Goal: Check status: Check status

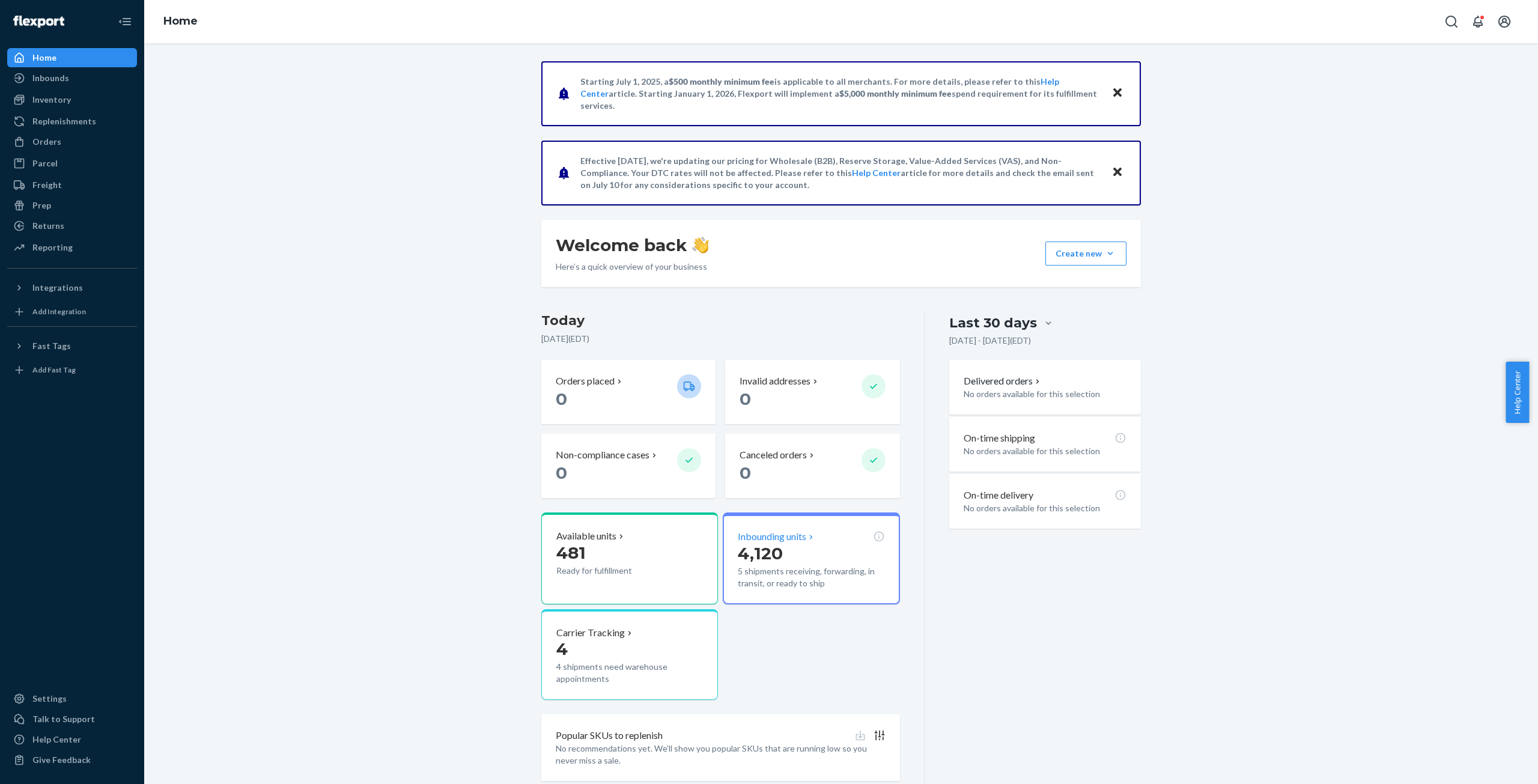
click at [759, 558] on span "4,120" at bounding box center [760, 553] width 45 height 20
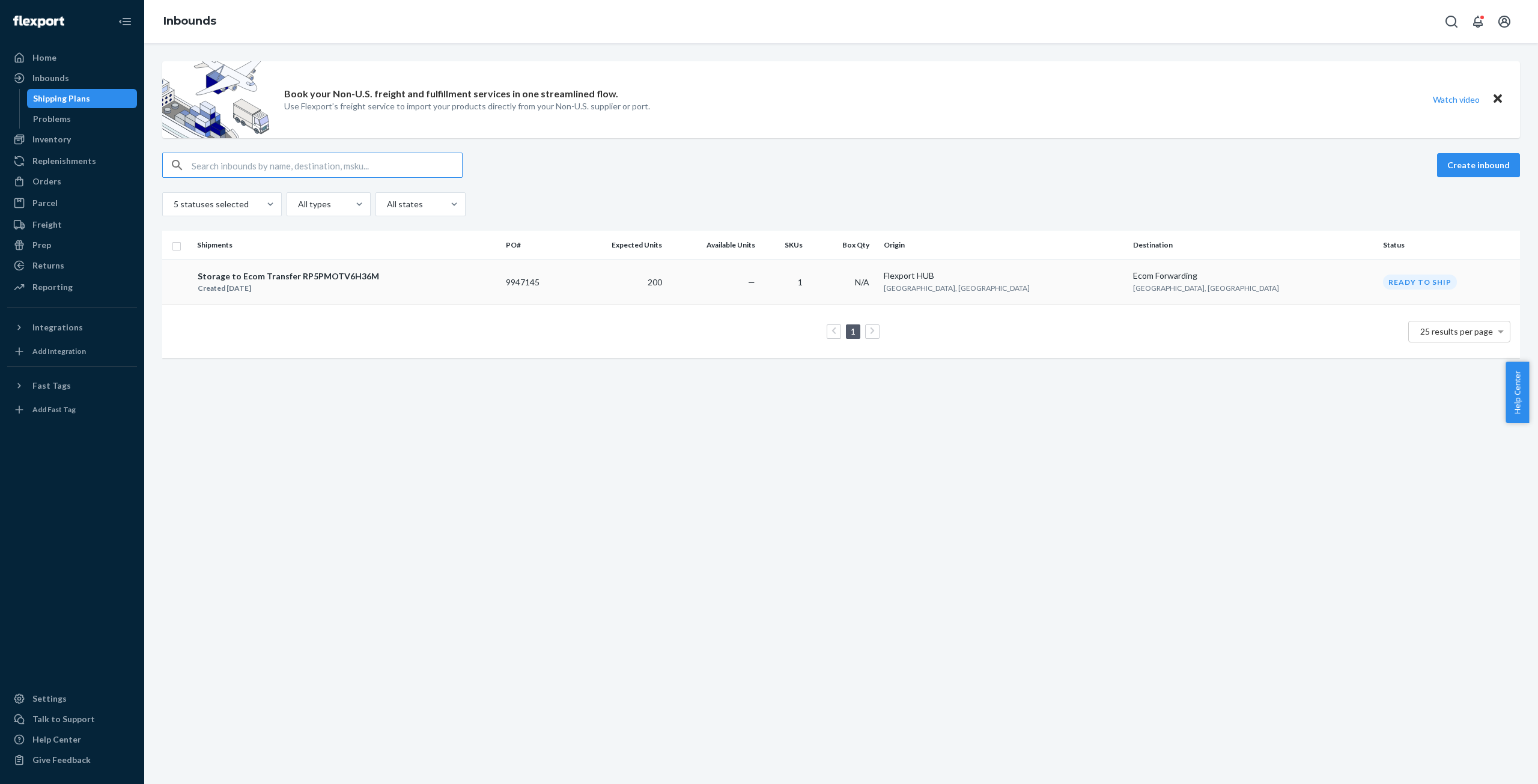
click at [272, 277] on div "Storage to Ecom Transfer RP5PMOTV6H36M" at bounding box center [288, 276] width 182 height 12
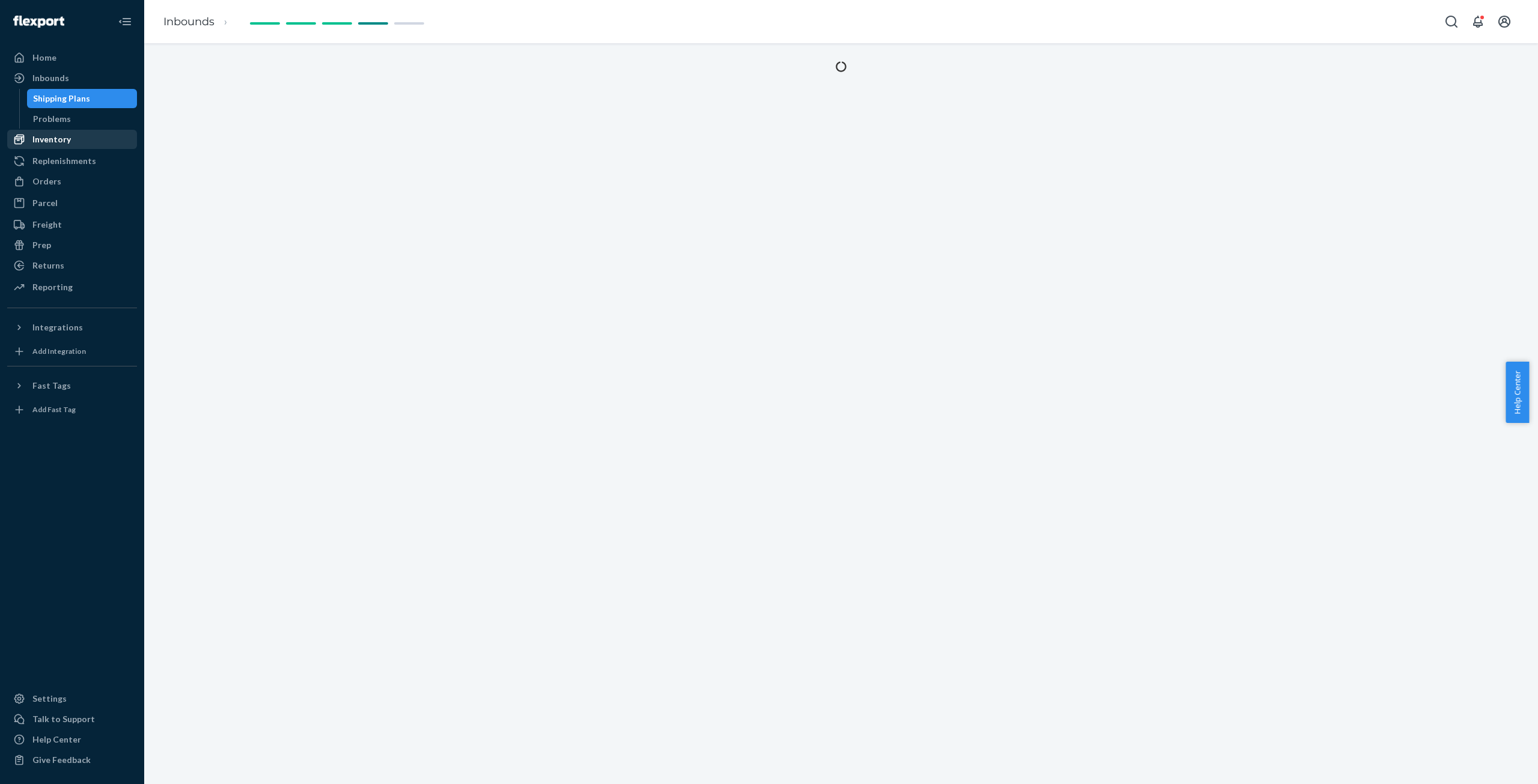
click at [56, 138] on div "Inventory" at bounding box center [51, 139] width 38 height 12
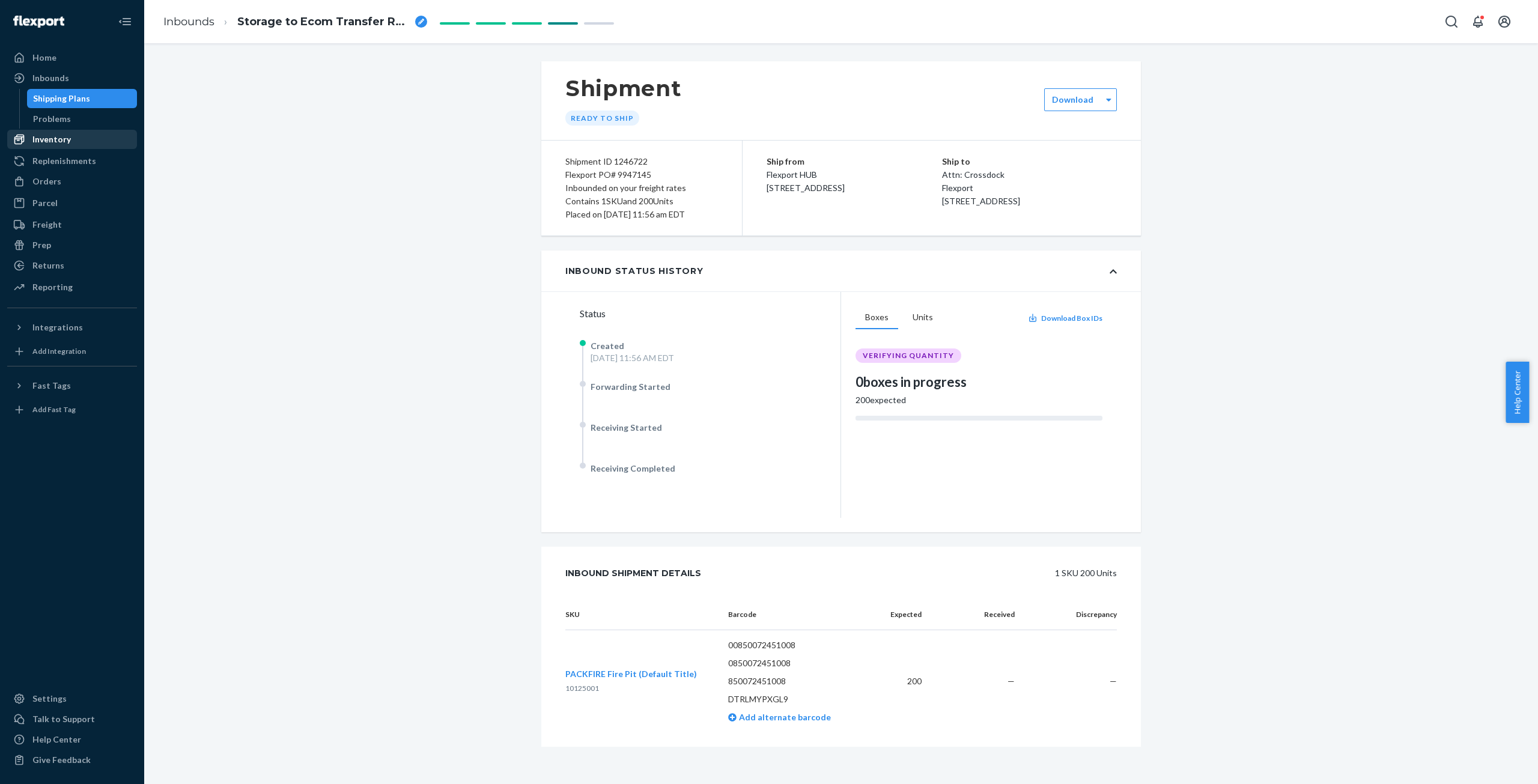
click at [54, 134] on div "Inventory" at bounding box center [51, 139] width 38 height 12
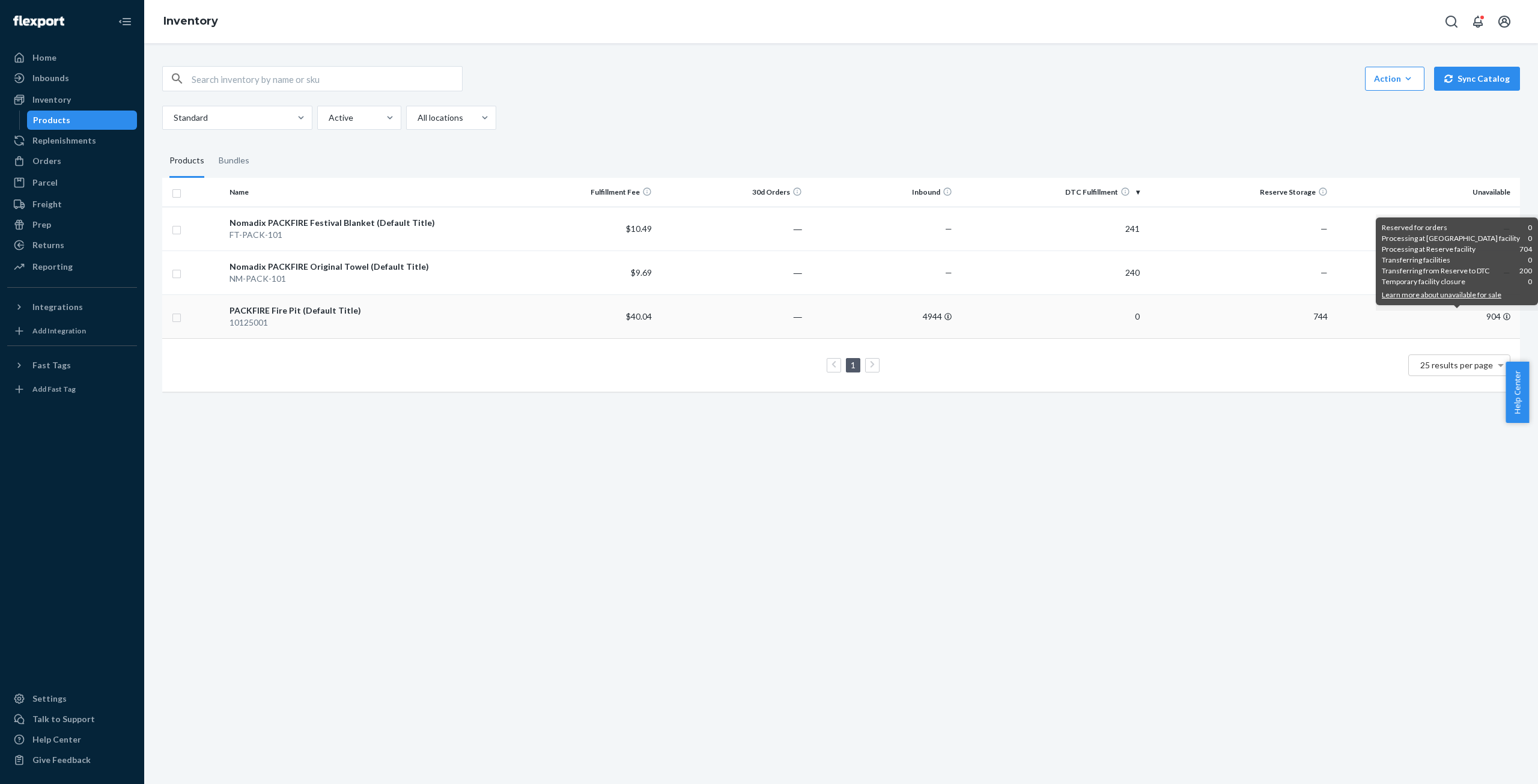
click at [1503, 315] on icon at bounding box center [1507, 317] width 7 height 7
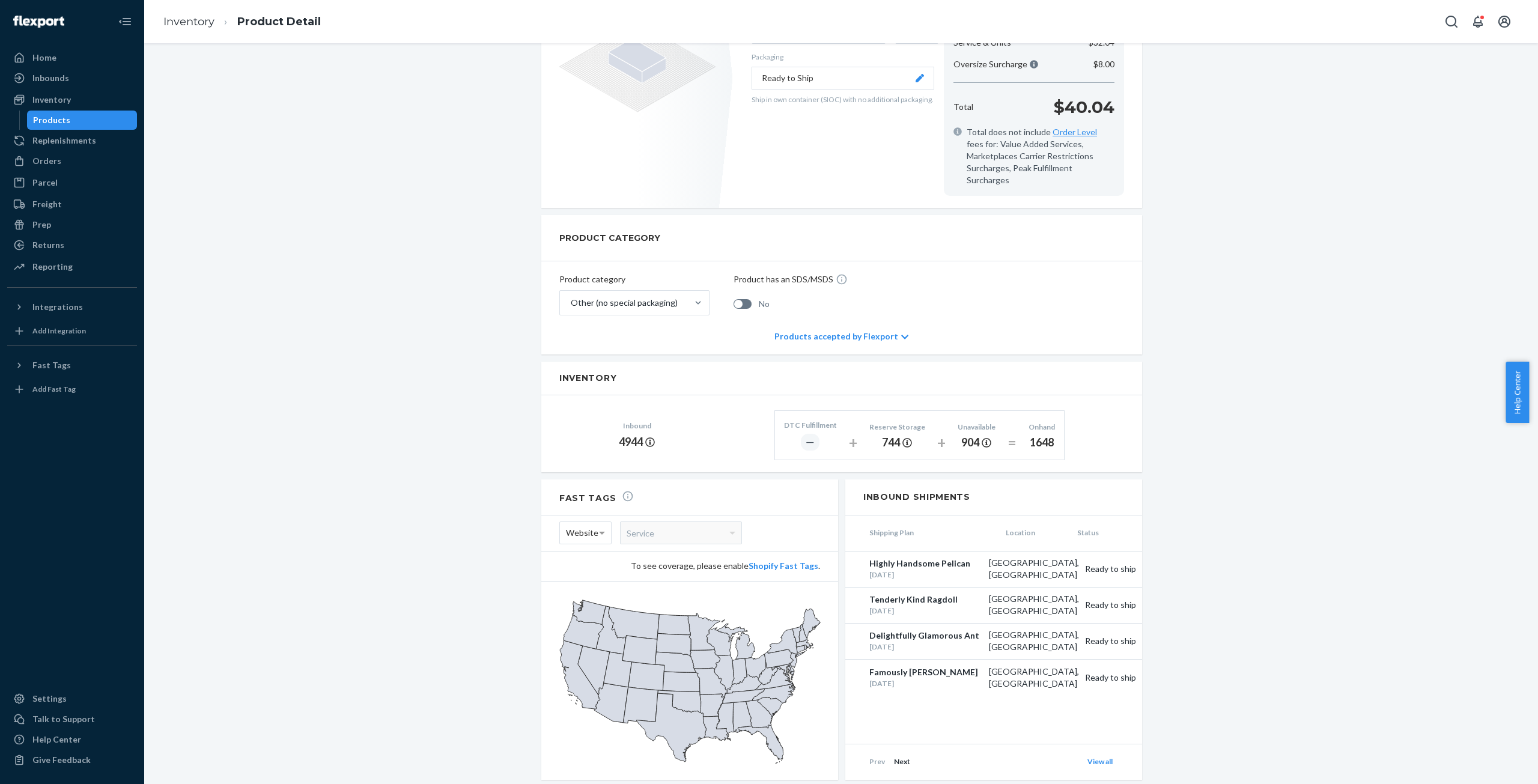
scroll to position [300, 0]
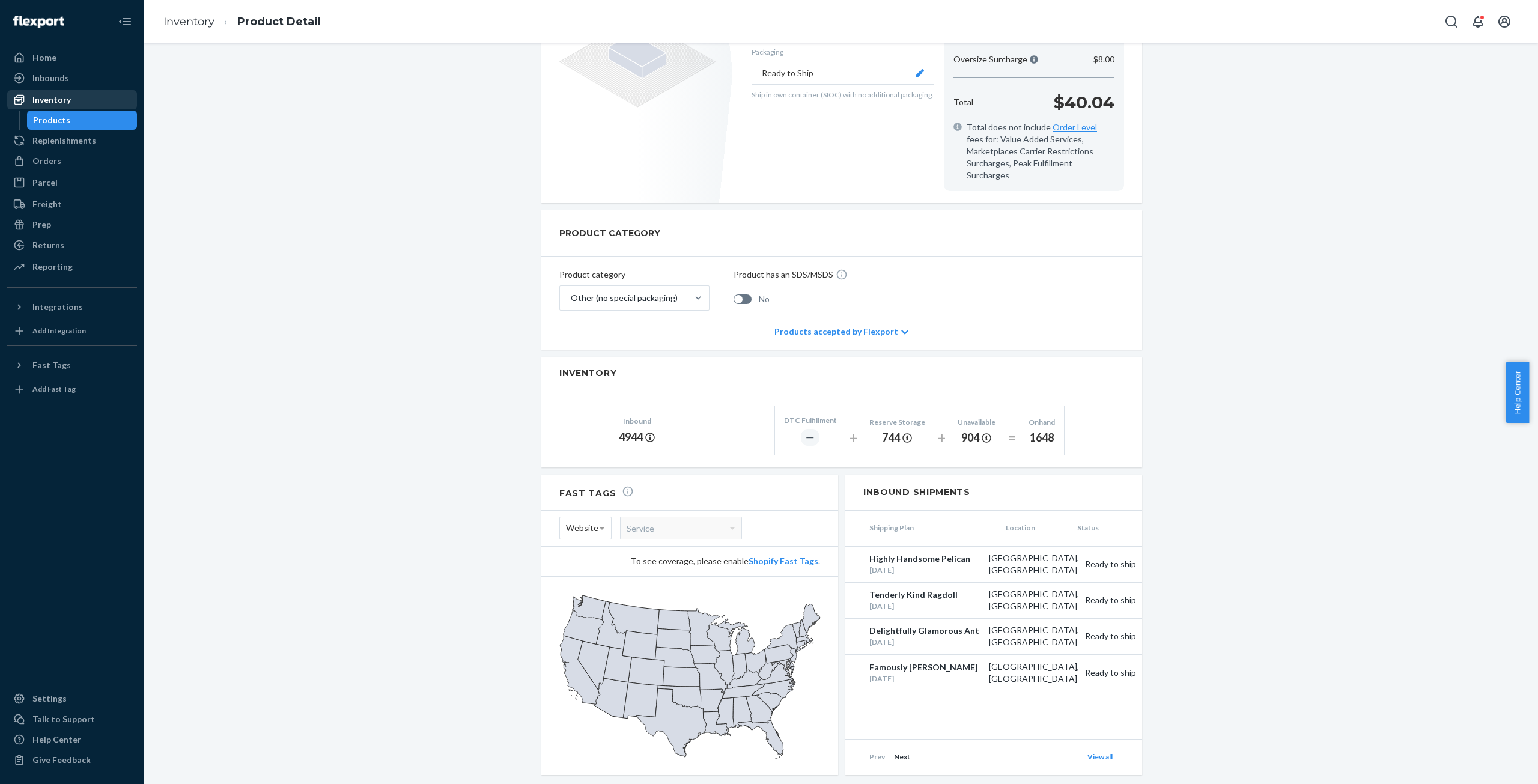
click at [46, 101] on div "Inventory" at bounding box center [51, 100] width 38 height 12
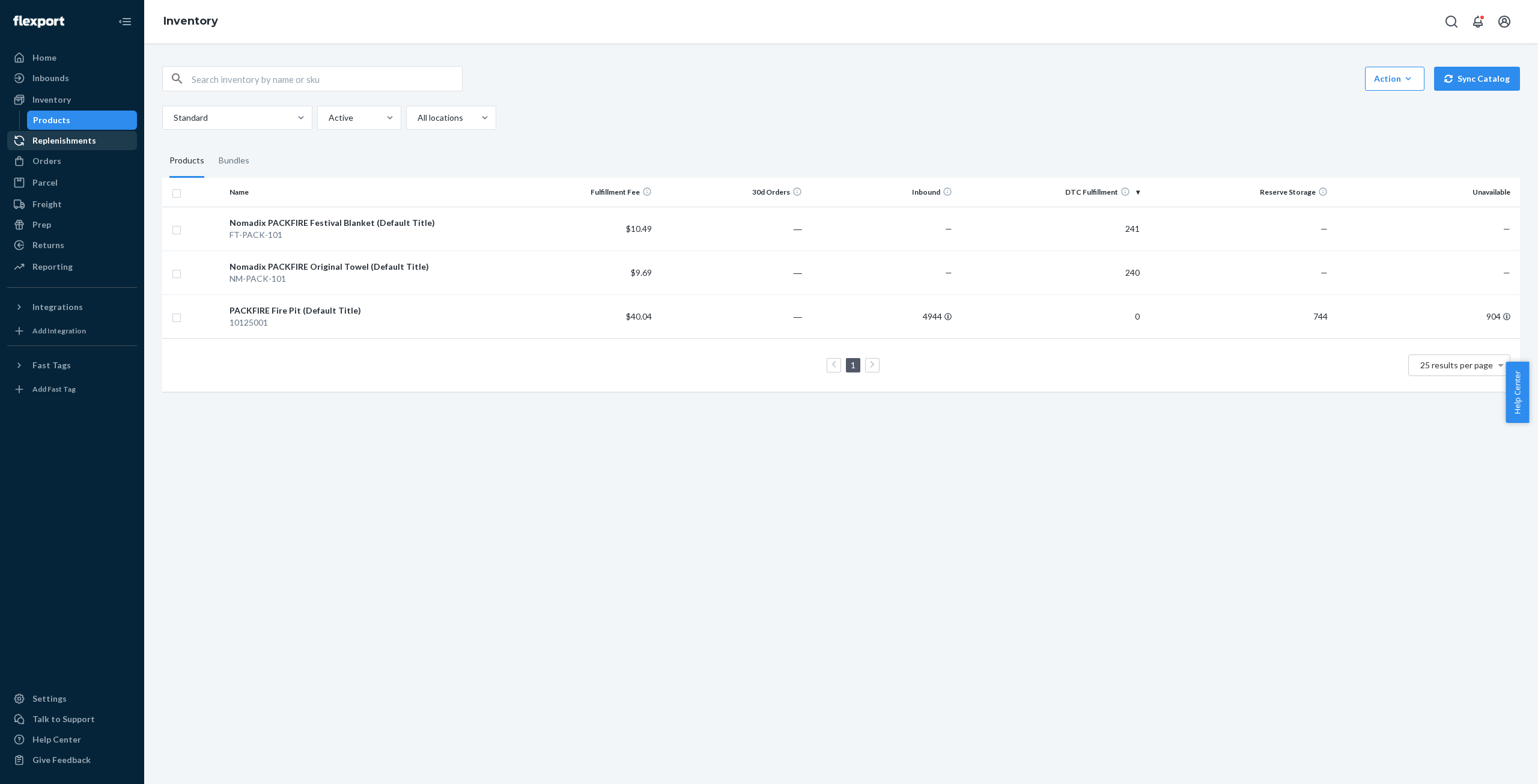
click at [58, 143] on div "Replenishments" at bounding box center [64, 140] width 64 height 12
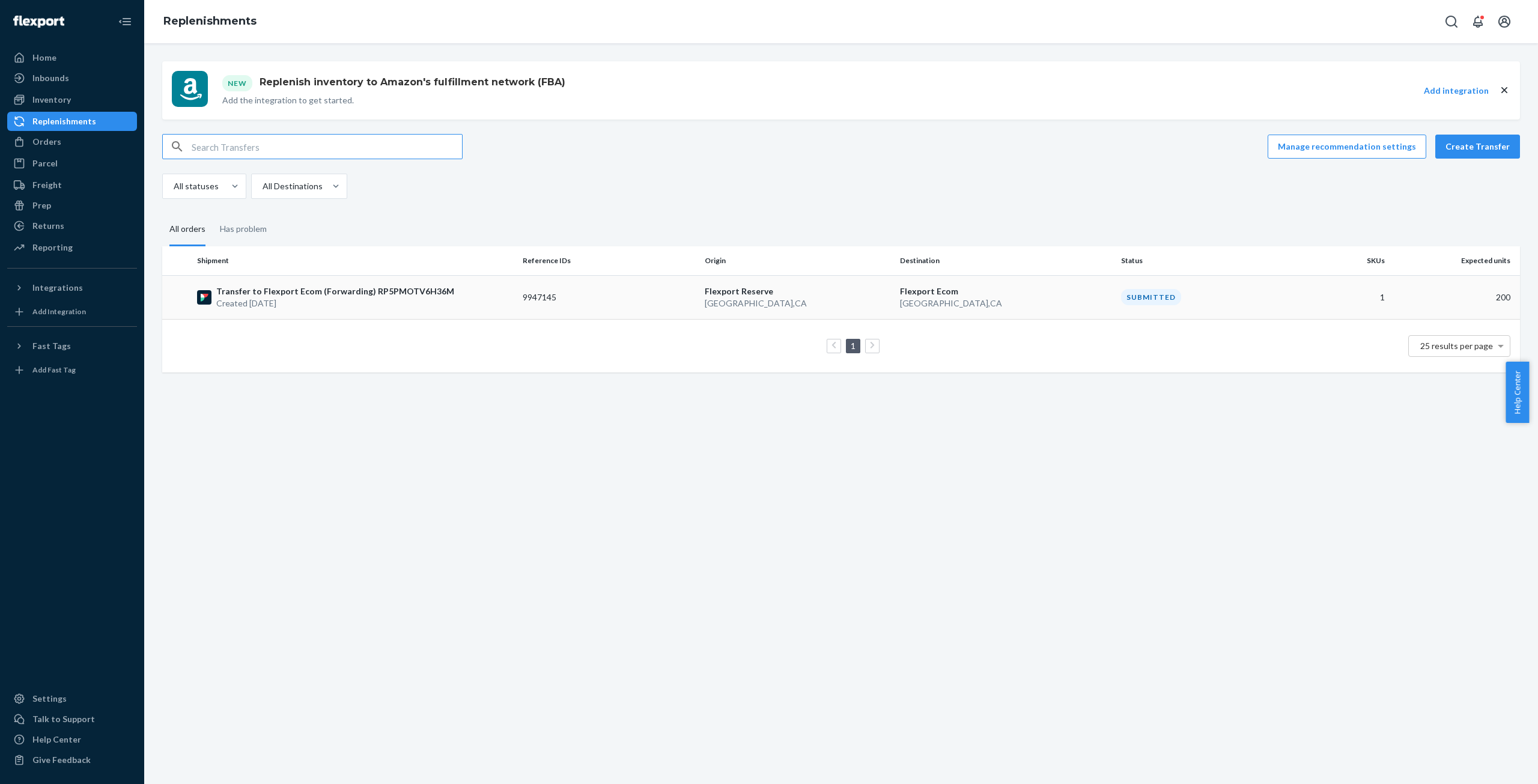
click at [284, 296] on p "Transfer to Flexport Ecom (Forwarding) RP5PMOTV6H36M" at bounding box center [335, 291] width 238 height 12
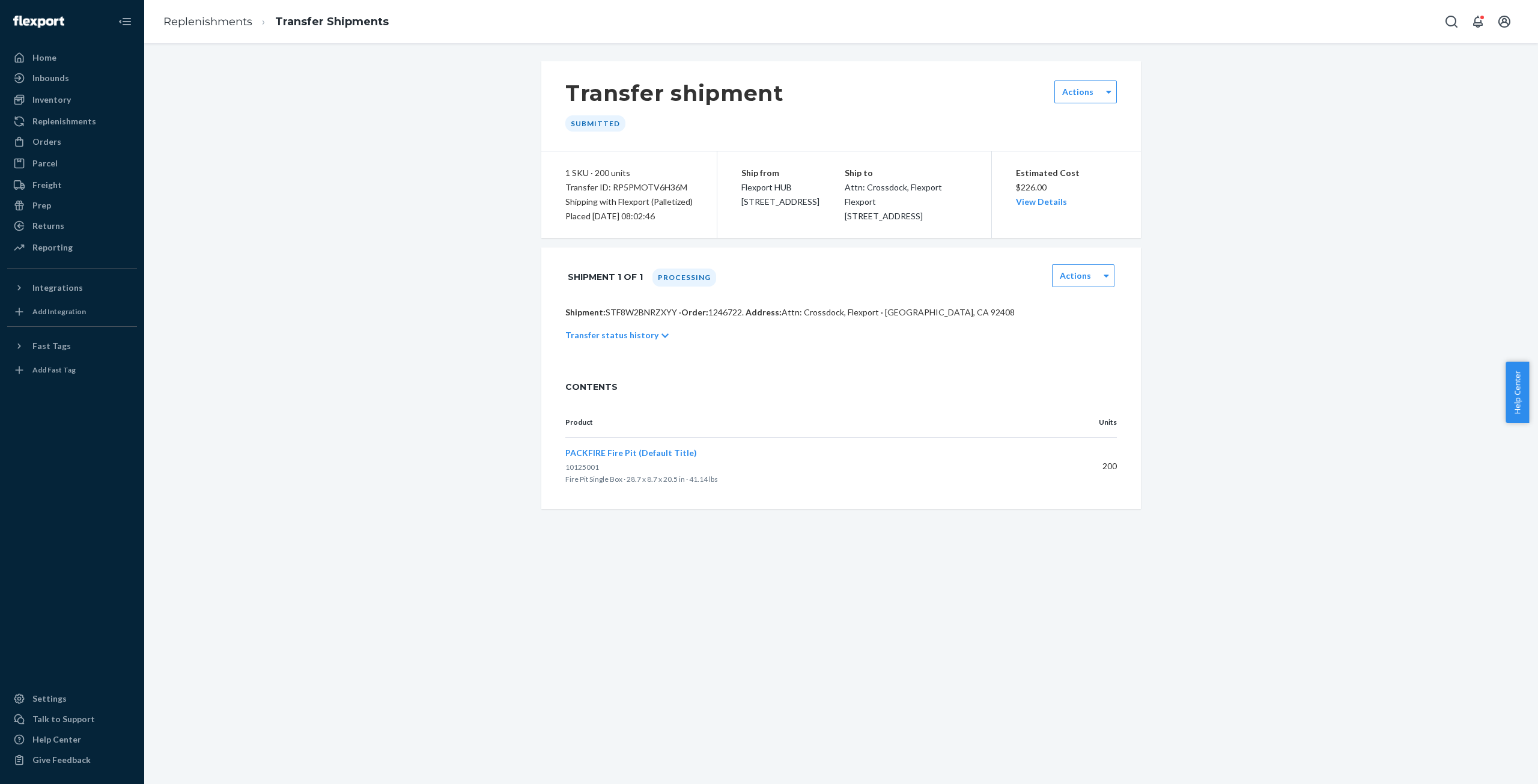
click at [661, 338] on icon at bounding box center [665, 336] width 7 height 4
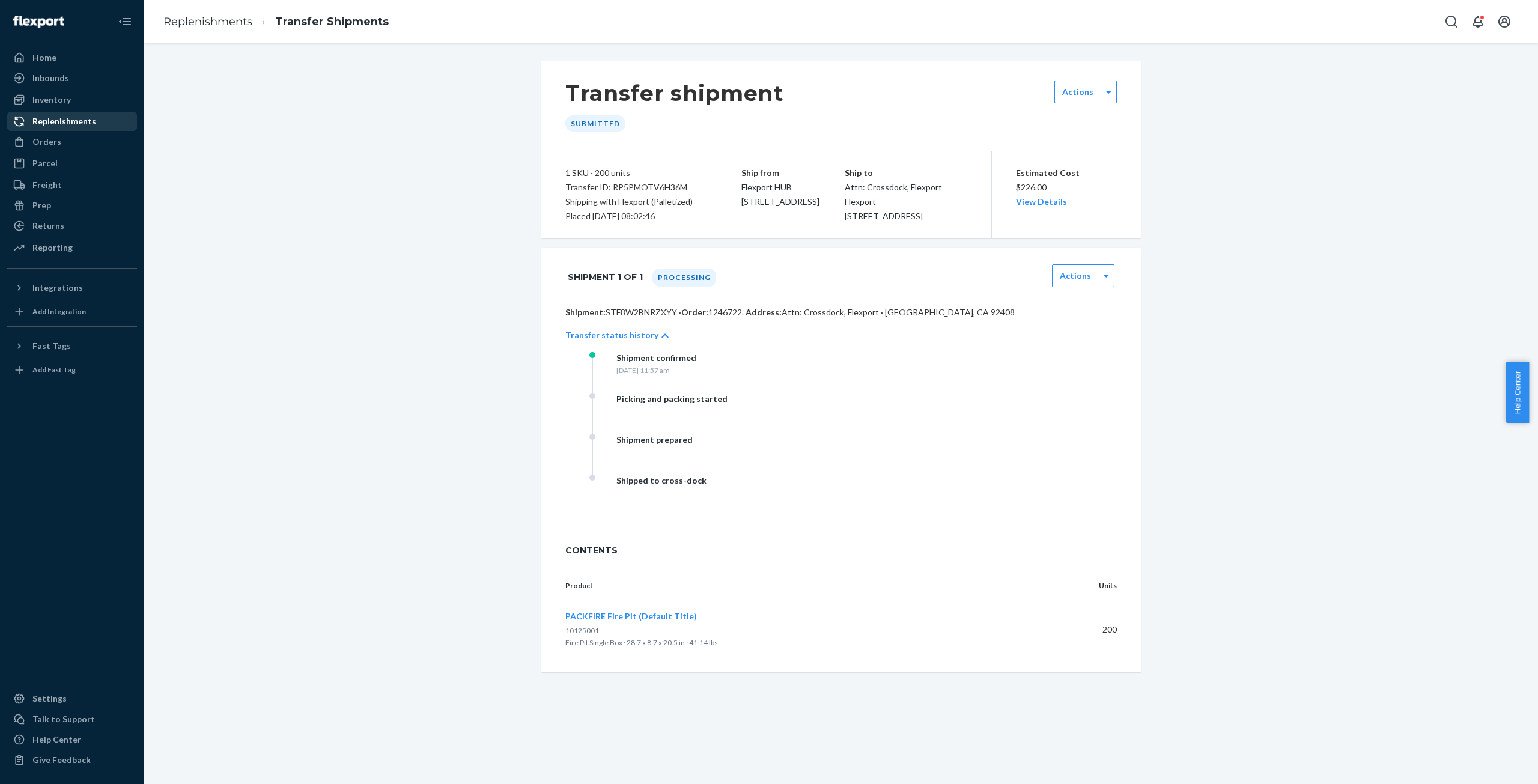
click at [44, 128] on div "Replenishments" at bounding box center [72, 121] width 127 height 17
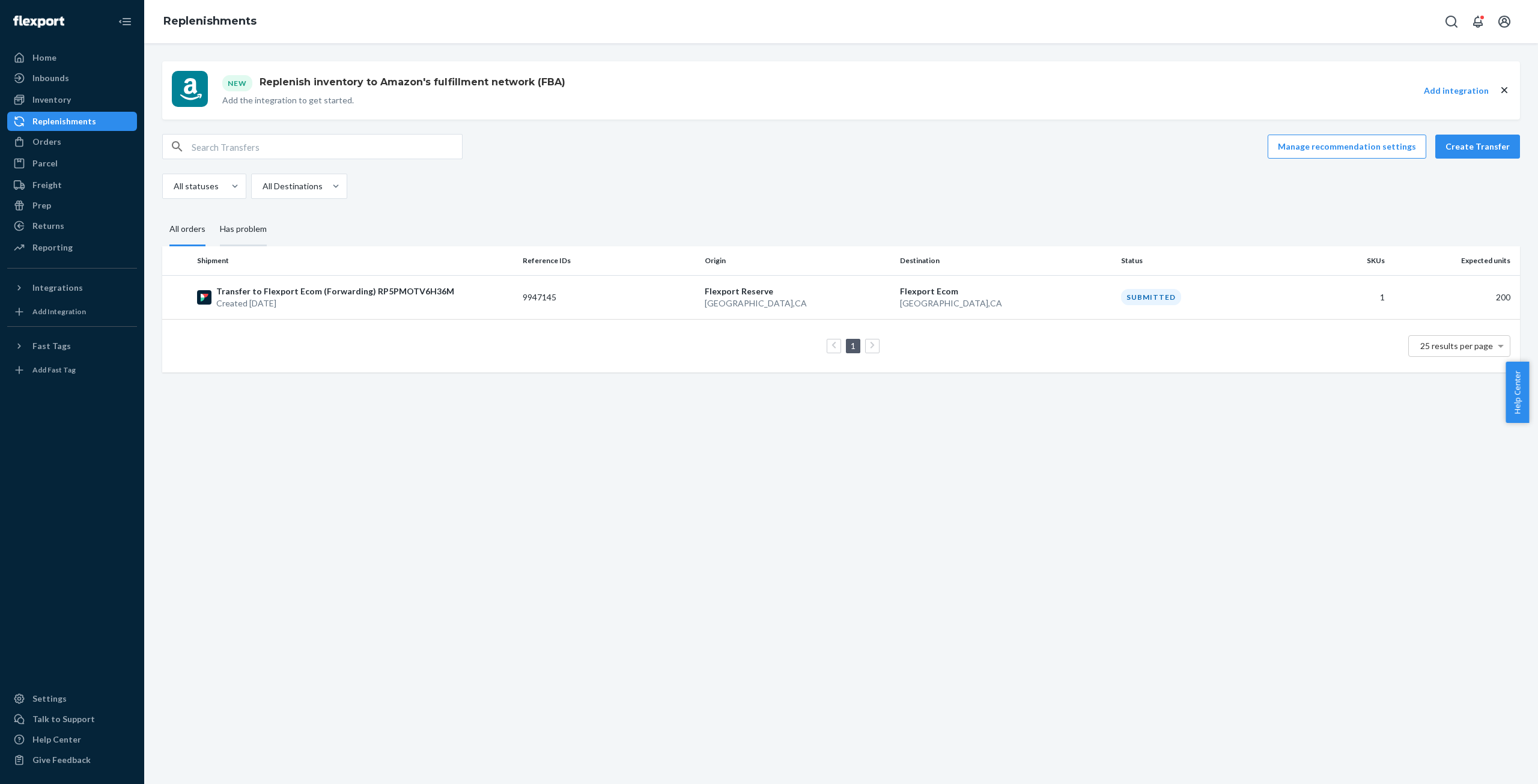
click at [248, 232] on div "Has problem" at bounding box center [243, 230] width 47 height 33
click at [213, 213] on input "Has problem" at bounding box center [213, 213] width 0 height 0
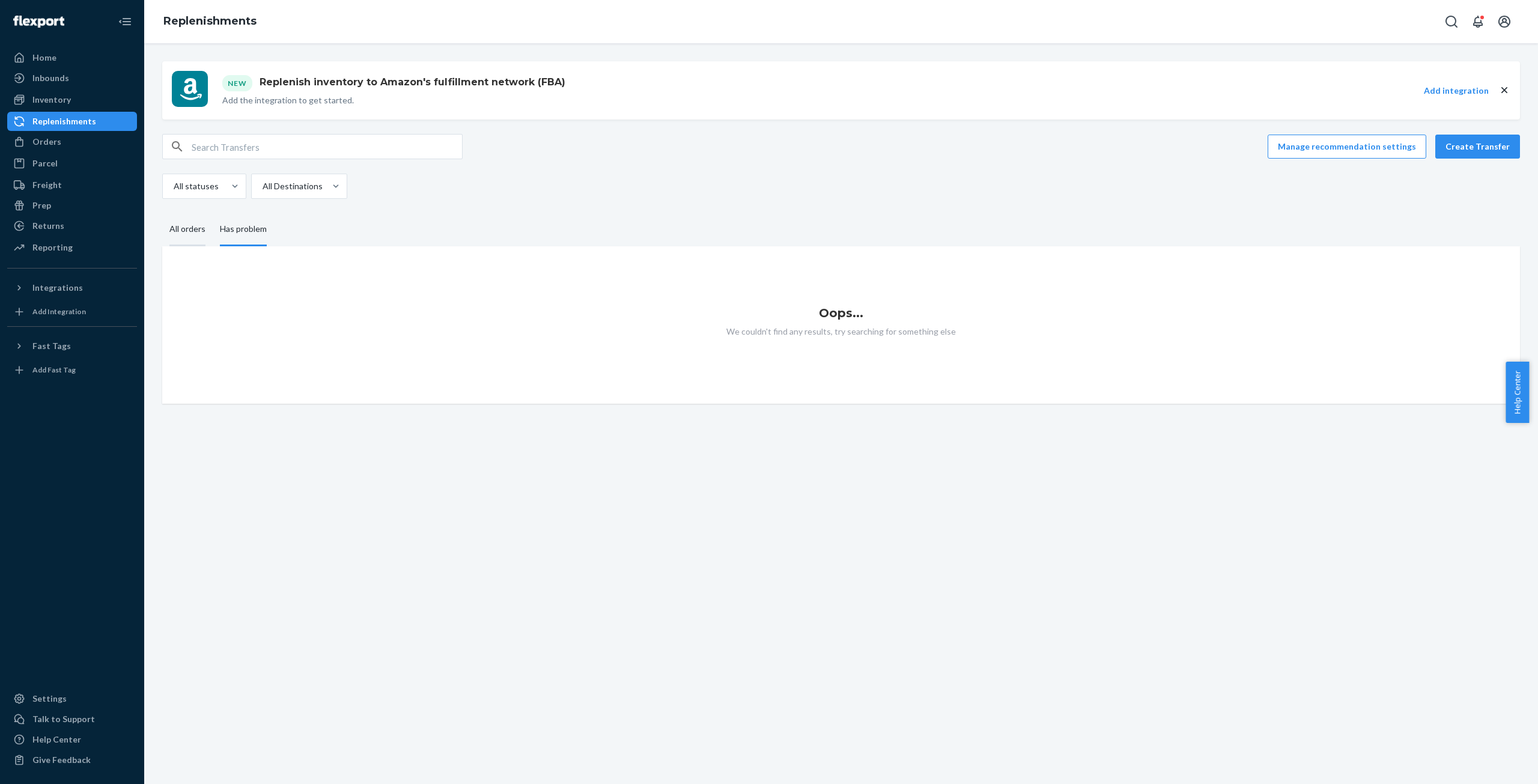
click at [200, 232] on div "All orders" at bounding box center [187, 230] width 36 height 33
click at [162, 213] on input "All orders" at bounding box center [162, 213] width 0 height 0
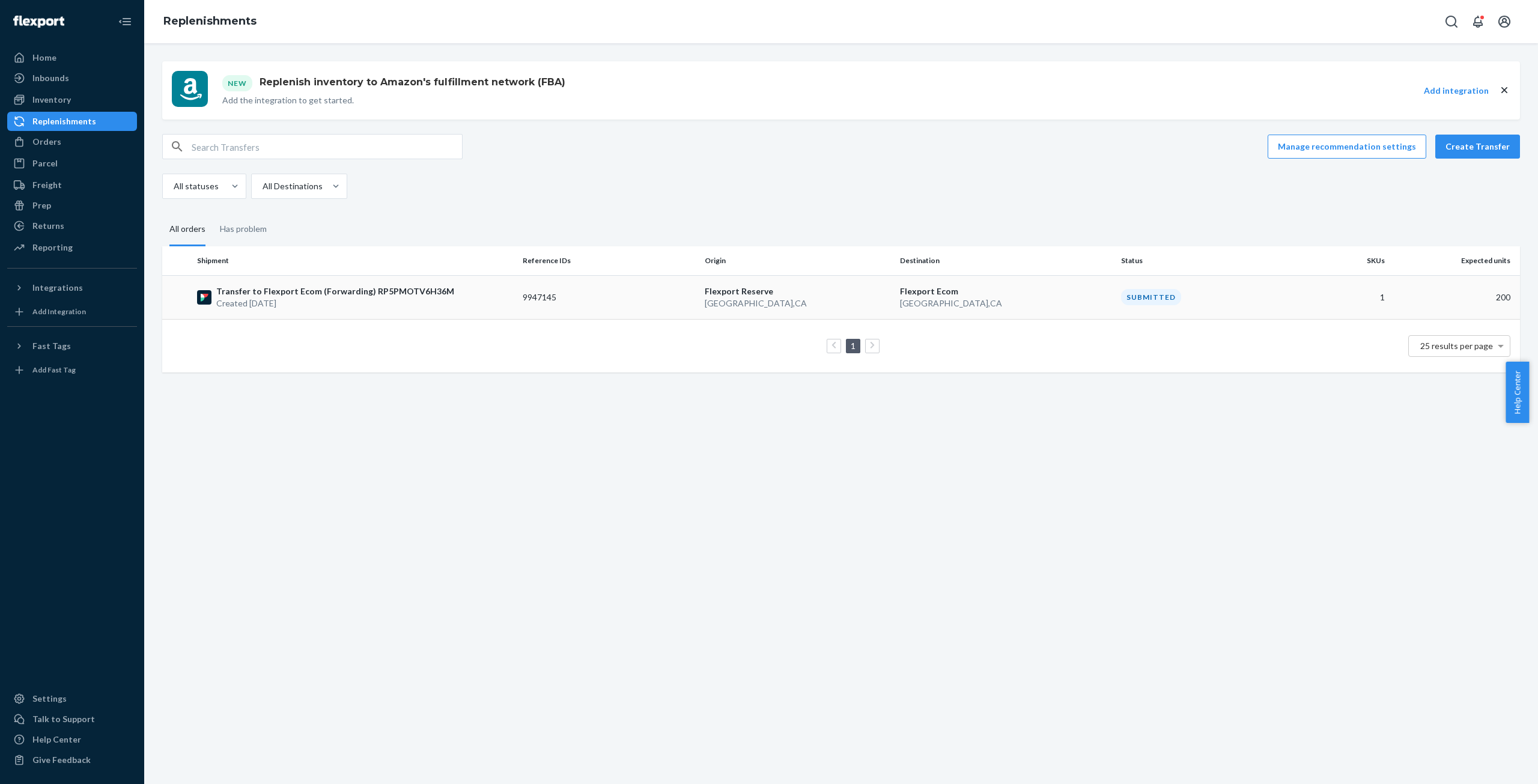
click at [239, 299] on p "Created [DATE]" at bounding box center [335, 303] width 238 height 12
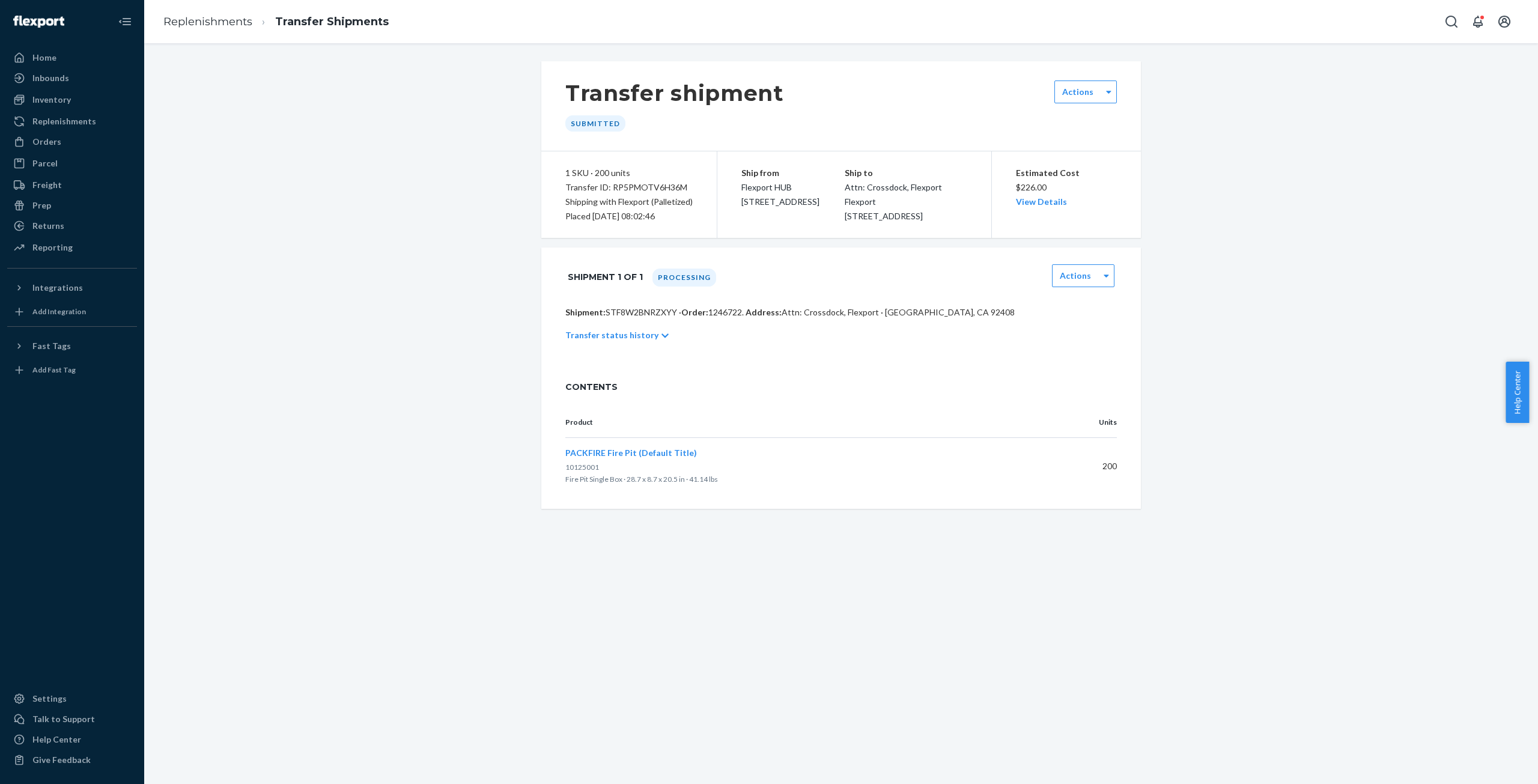
click at [661, 340] on icon at bounding box center [665, 336] width 7 height 9
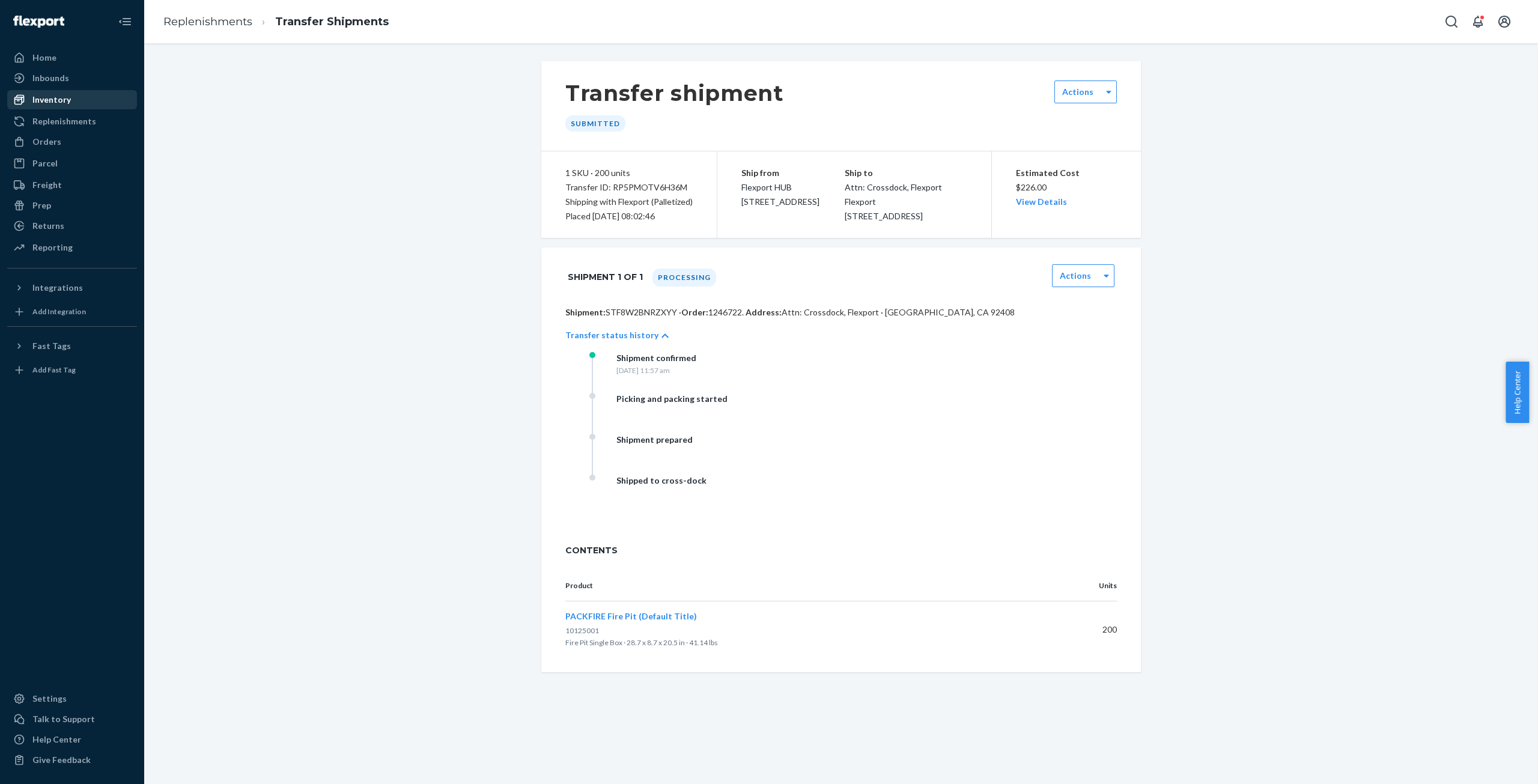
click at [44, 103] on div "Inventory" at bounding box center [51, 100] width 38 height 12
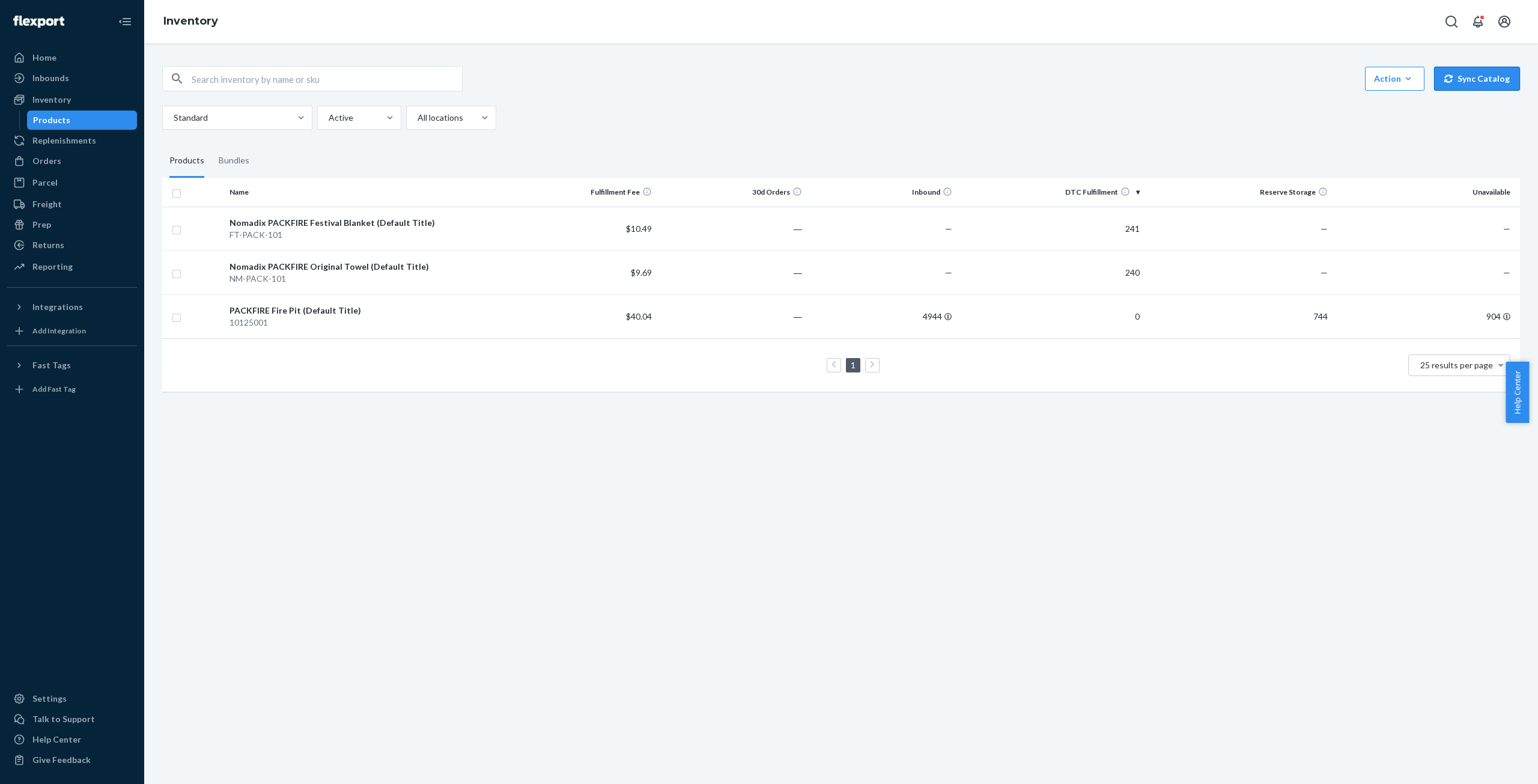
click at [1451, 78] on button "Sync Catalog" at bounding box center [1477, 78] width 86 height 24
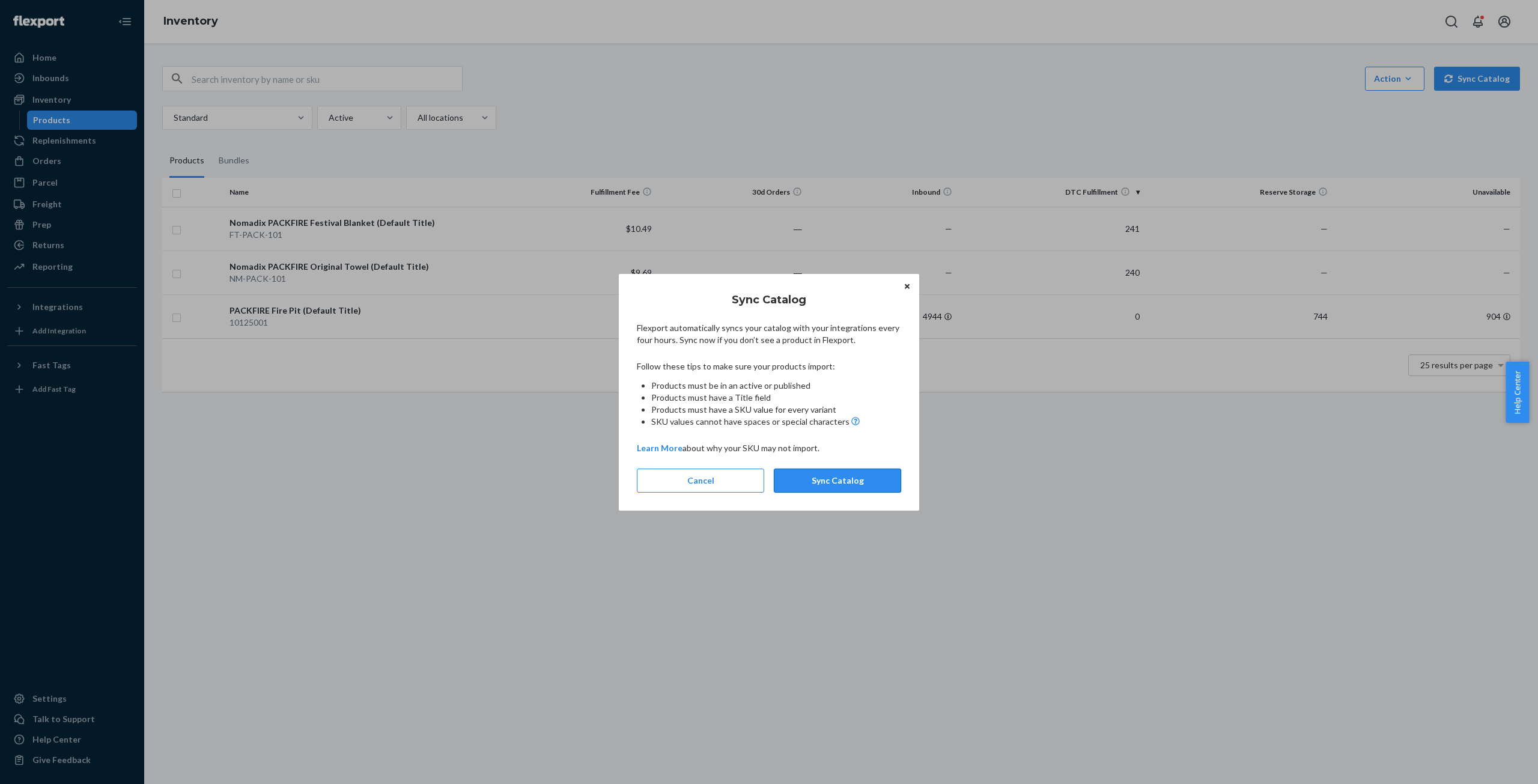
click at [836, 486] on button "Sync Catalog" at bounding box center [838, 480] width 127 height 24
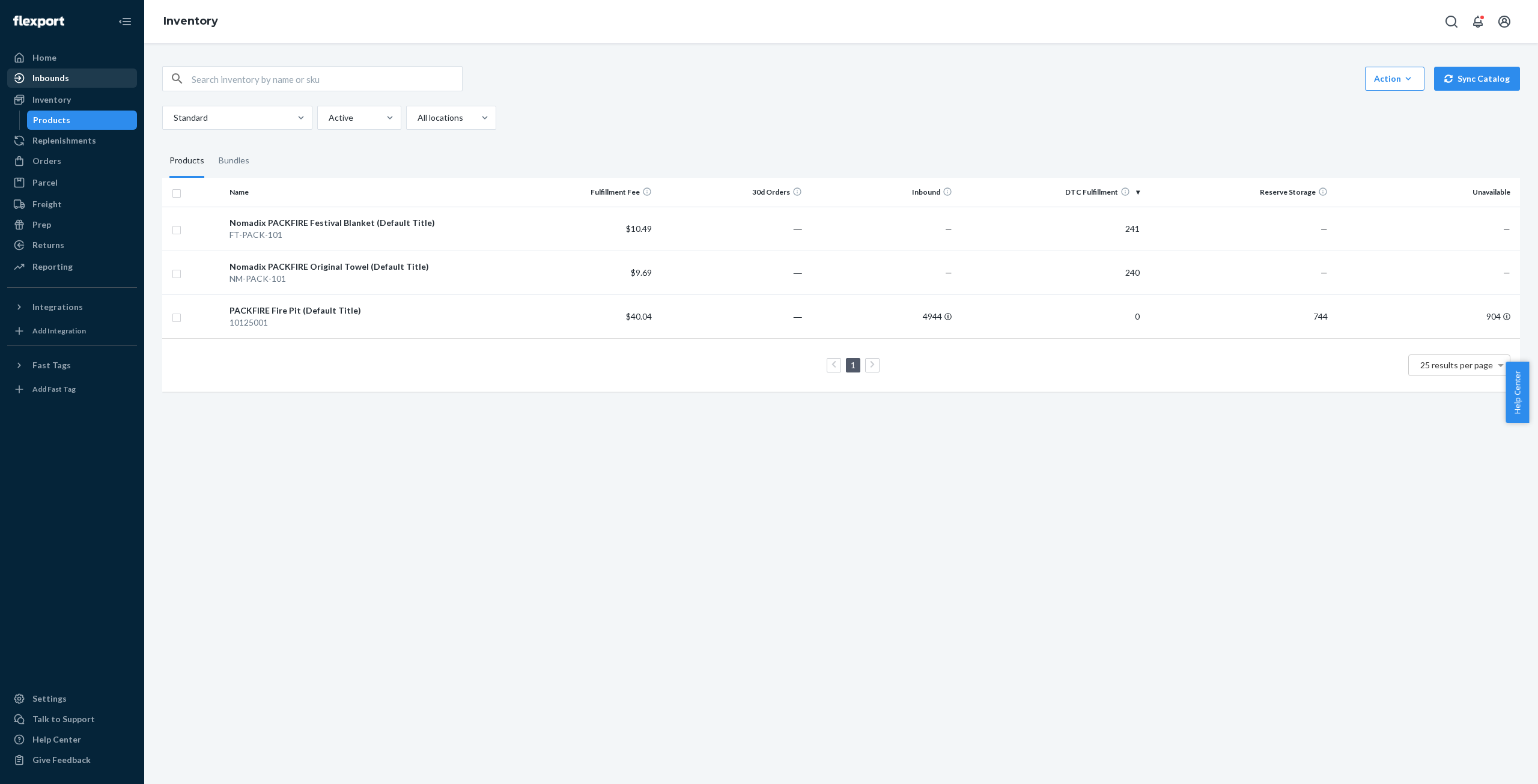
click at [65, 78] on div "Inbounds" at bounding box center [51, 78] width 37 height 12
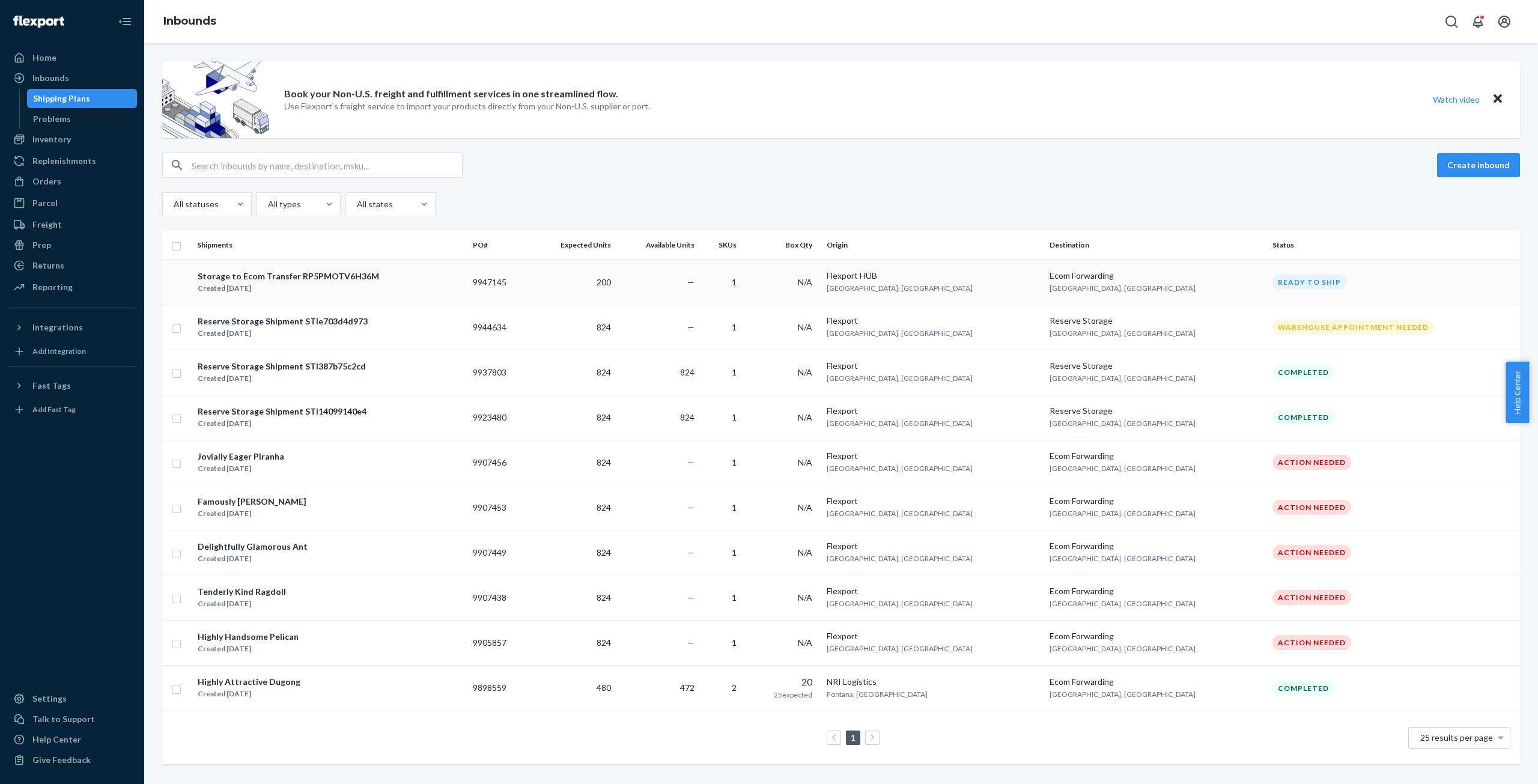
click at [1273, 281] on div "Ready to ship" at bounding box center [1309, 282] width 74 height 15
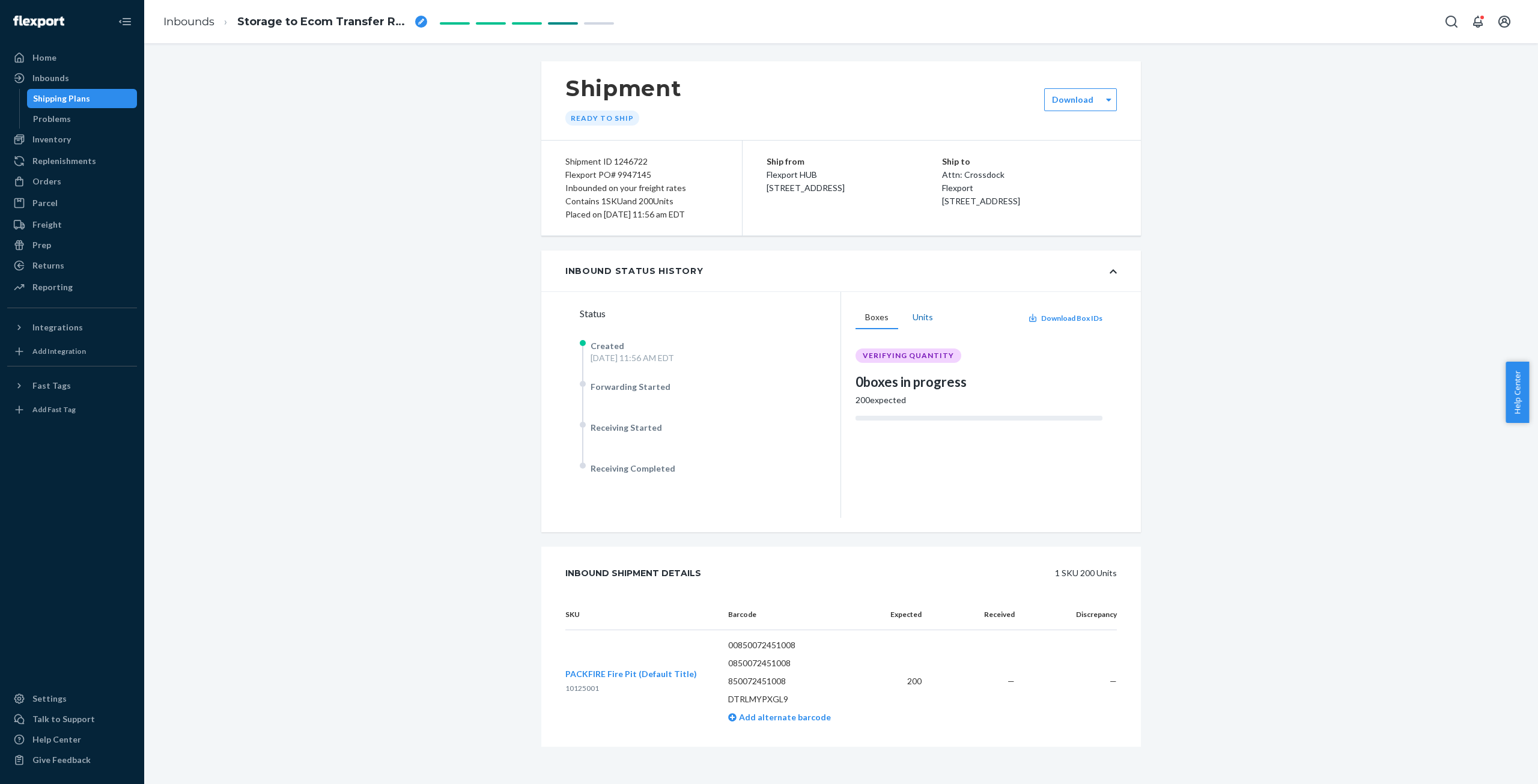
click at [913, 318] on button "Units" at bounding box center [922, 318] width 40 height 23
click at [867, 315] on button "Boxes" at bounding box center [877, 318] width 43 height 23
